Goal: Task Accomplishment & Management: Use online tool/utility

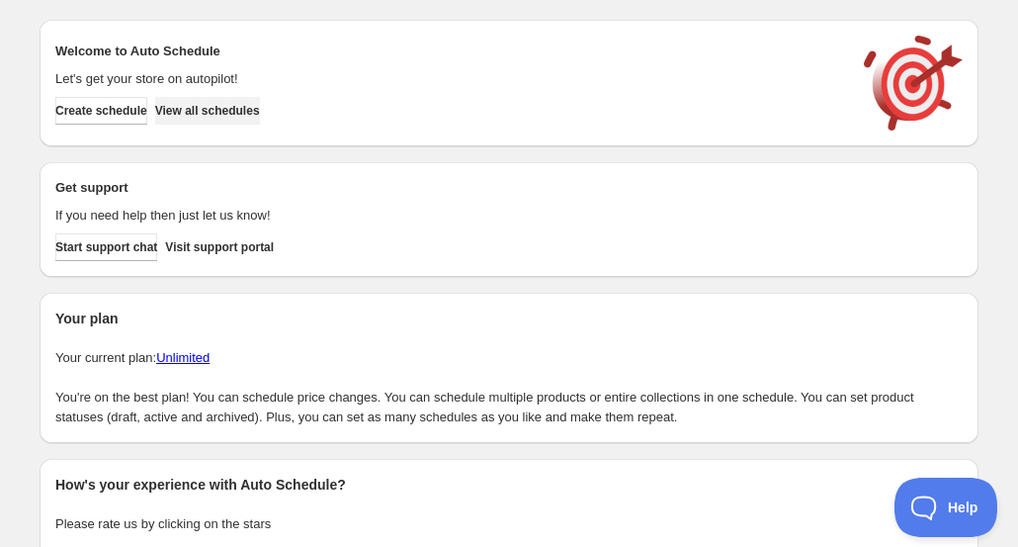
click at [223, 114] on span "View all schedules" at bounding box center [207, 111] width 105 height 16
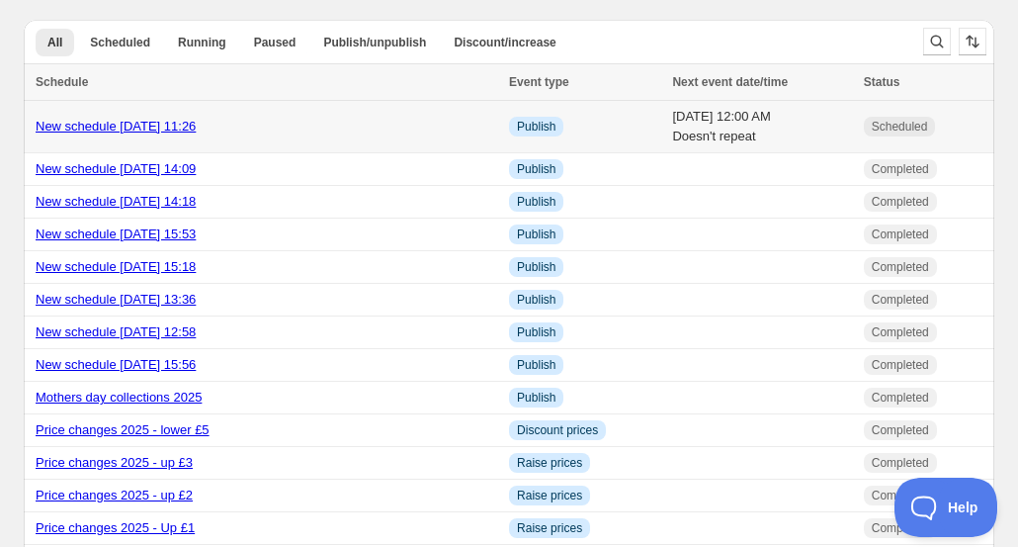
click at [196, 124] on link "New schedule [DATE] 11:26" at bounding box center [116, 126] width 160 height 15
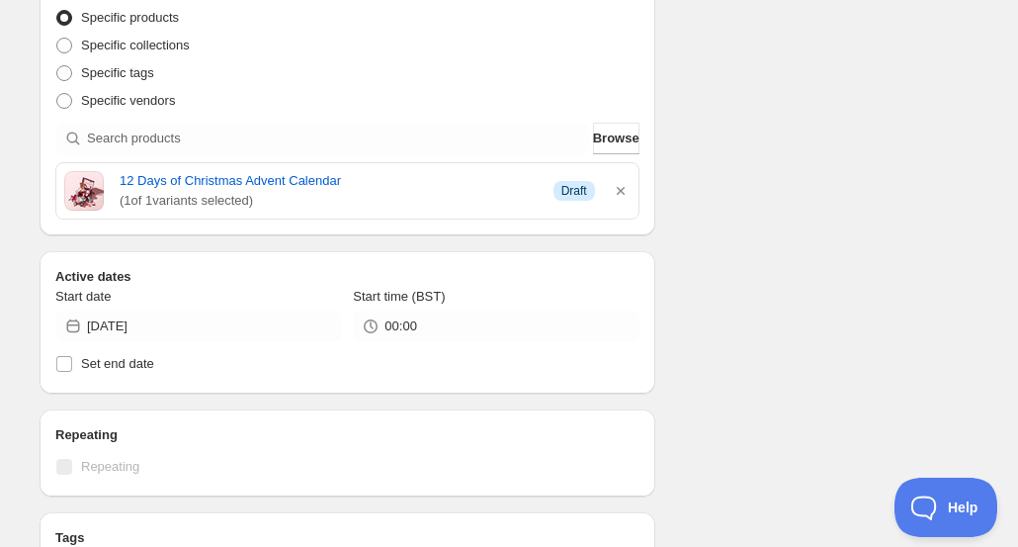
scroll to position [454, 0]
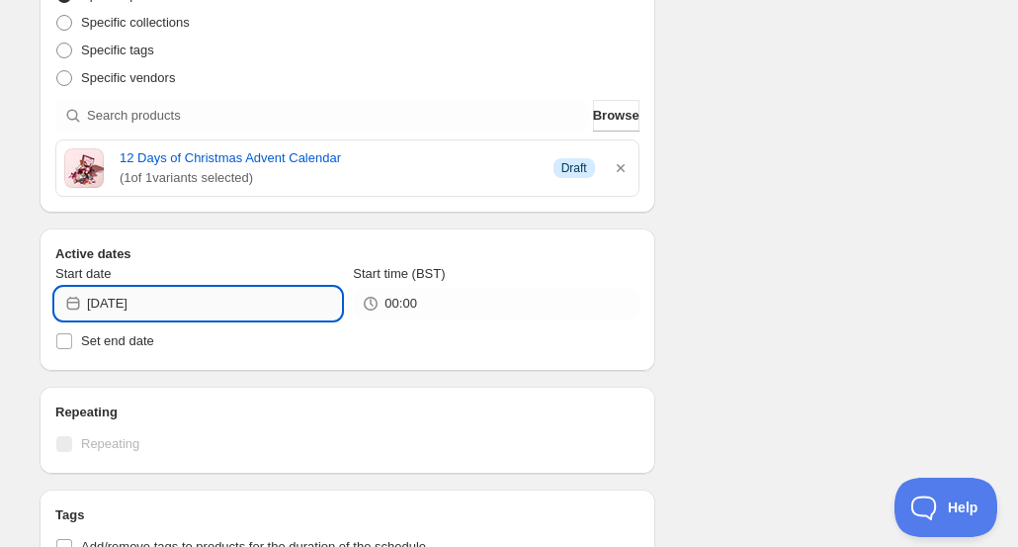
click at [216, 304] on input "[DATE]" at bounding box center [214, 304] width 254 height 32
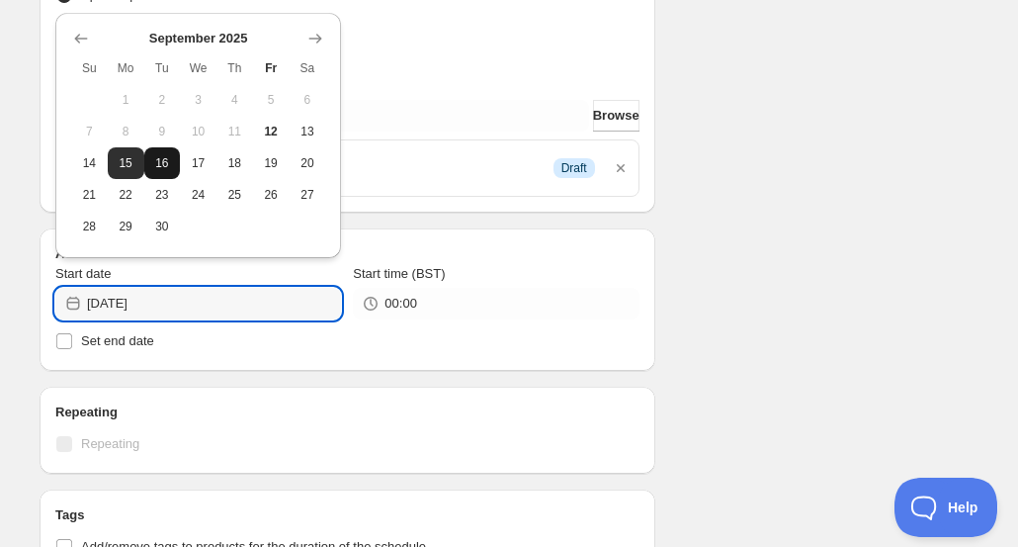
click at [155, 163] on span "16" at bounding box center [162, 163] width 21 height 16
type input "[DATE]"
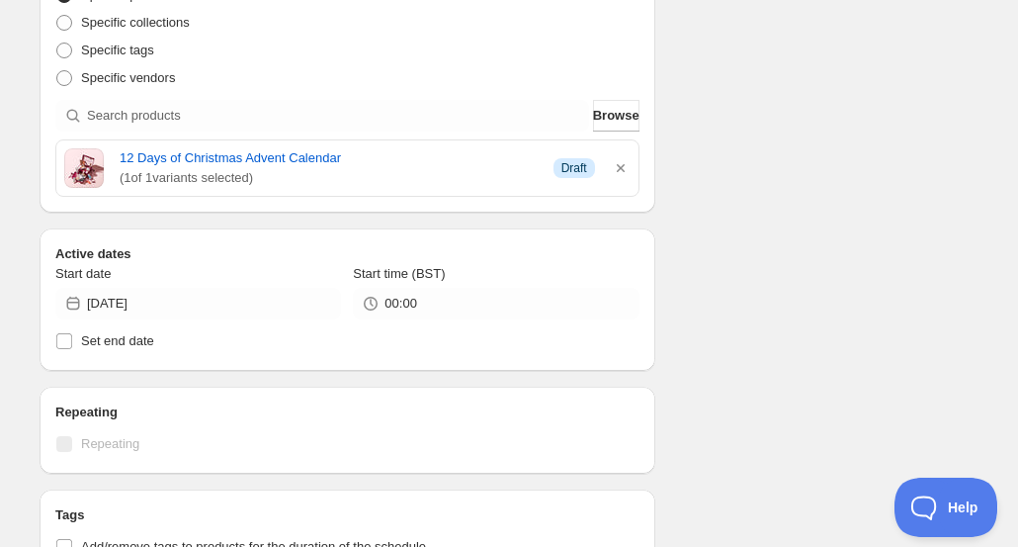
click at [899, 79] on div "Schedule name New schedule [DATE] 11:26 Your customers won't see this Action Ac…" at bounding box center [501, 316] width 955 height 1421
